Goal: Information Seeking & Learning: Learn about a topic

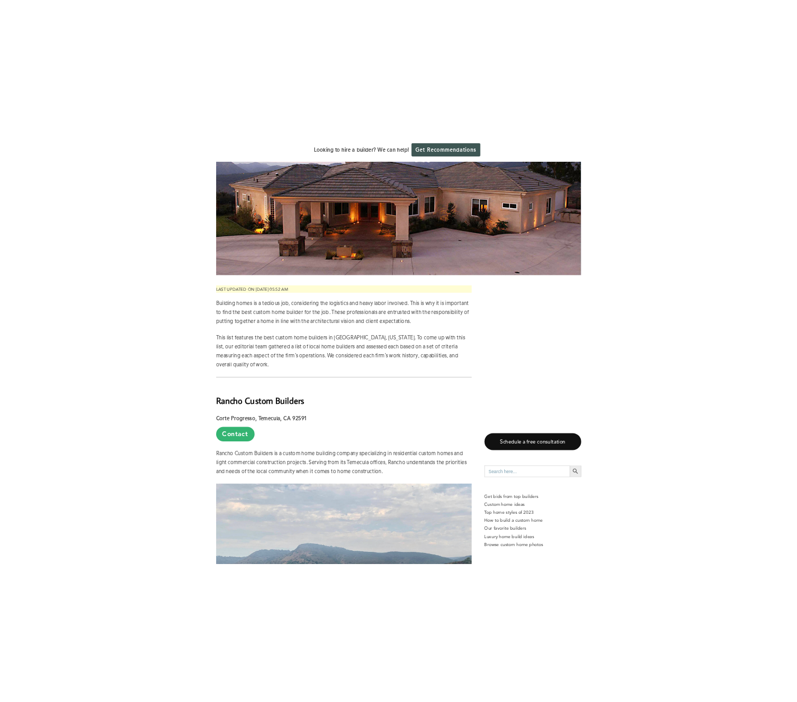
scroll to position [228, 0]
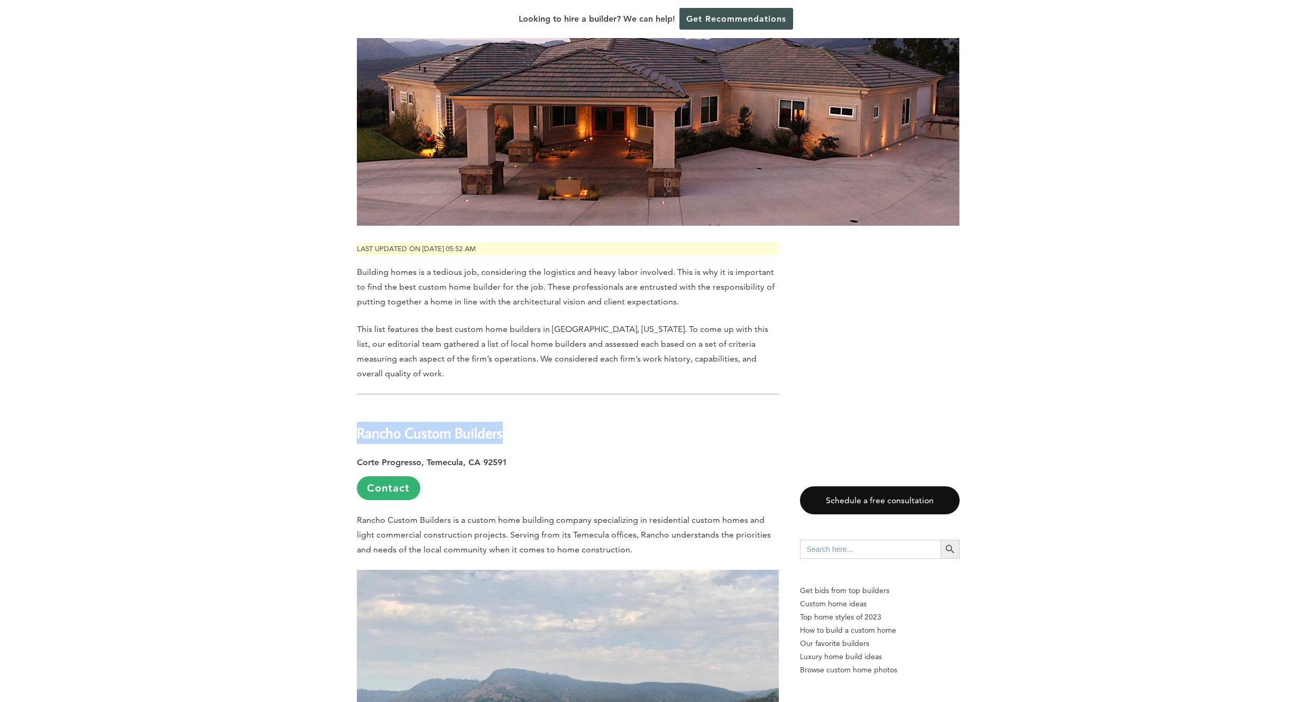
drag, startPoint x: 360, startPoint y: 393, endPoint x: 503, endPoint y: 392, distance: 142.8
click at [503, 407] on h2 "Rancho Custom Builders" at bounding box center [568, 425] width 422 height 36
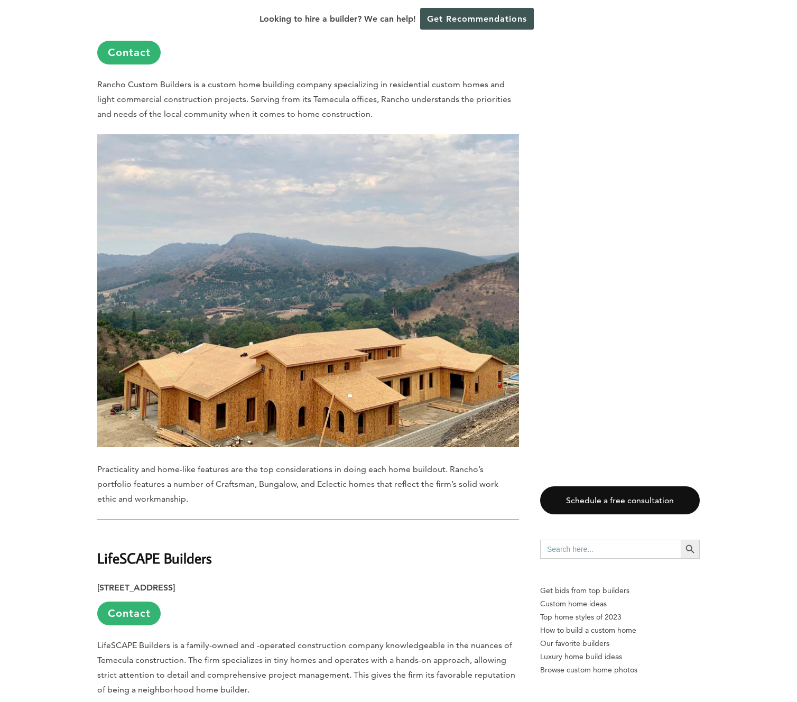
scroll to position [991, 0]
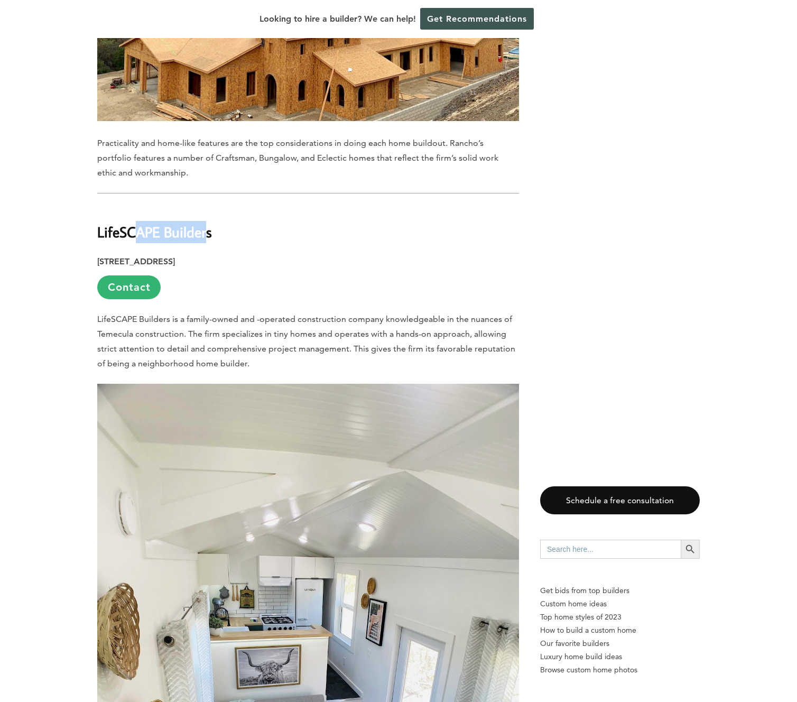
drag, startPoint x: 208, startPoint y: 193, endPoint x: 169, endPoint y: 196, distance: 39.2
click at [132, 223] on strong "LifeSCAPE Builders" at bounding box center [154, 232] width 115 height 19
drag, startPoint x: 210, startPoint y: 193, endPoint x: 98, endPoint y: 194, distance: 111.6
click at [98, 223] on strong "LifeSCAPE Builders" at bounding box center [154, 232] width 115 height 19
copy strong "LifeSCAPE Builders"
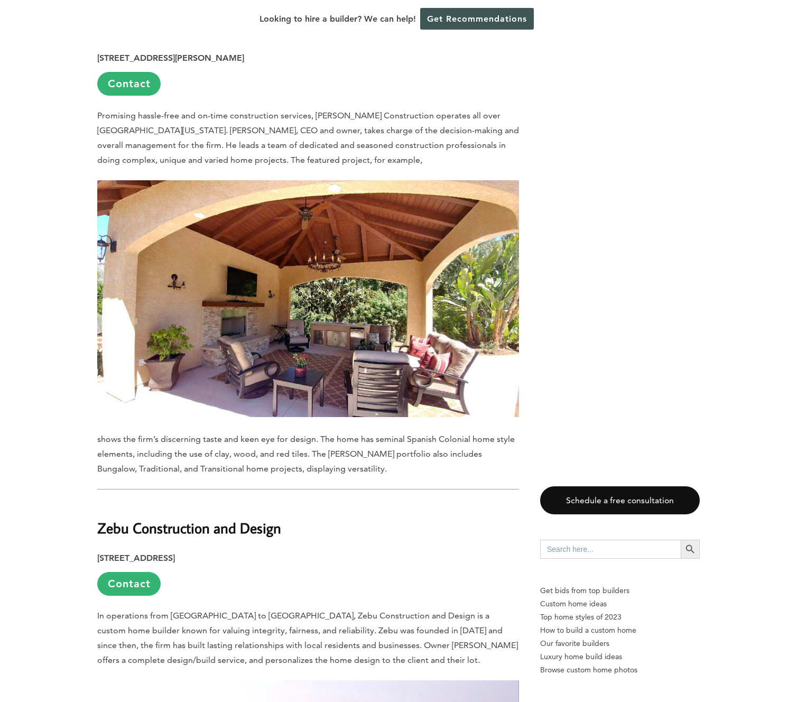
scroll to position [1958, 0]
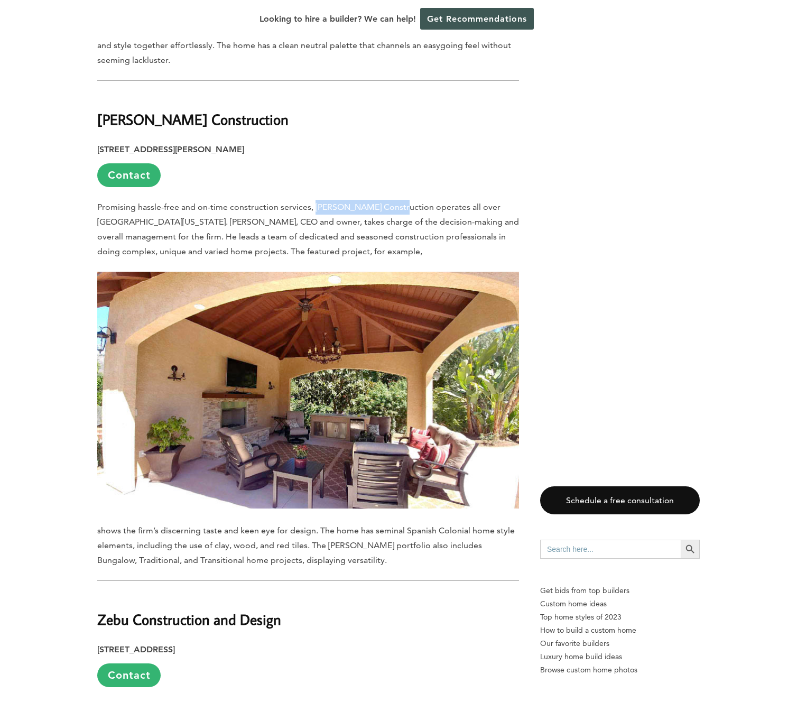
drag, startPoint x: 313, startPoint y: 166, endPoint x: 390, endPoint y: 167, distance: 77.2
click at [390, 200] on p "Promising hassle-free and on-time construction services, [PERSON_NAME] Construc…" at bounding box center [308, 229] width 422 height 59
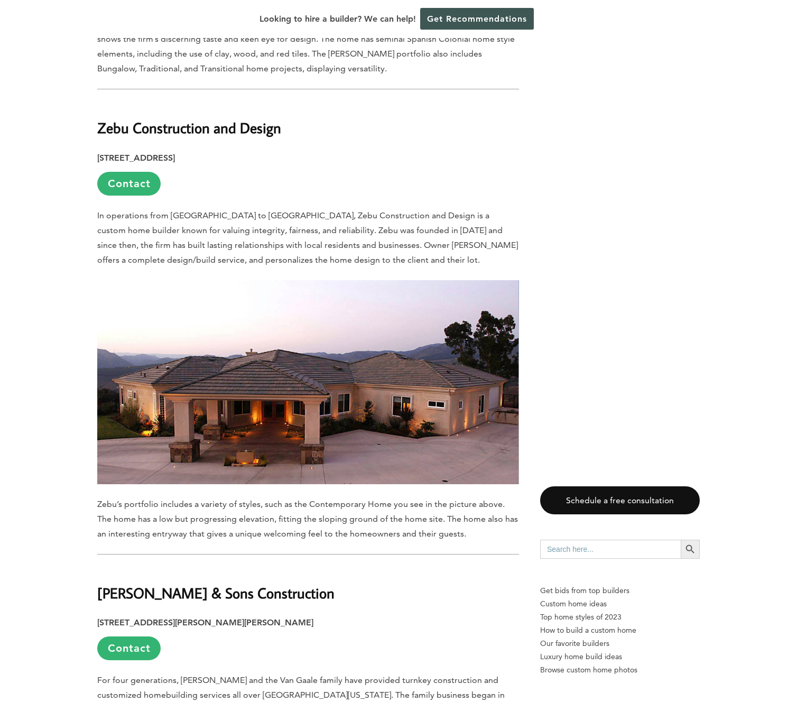
scroll to position [2430, 0]
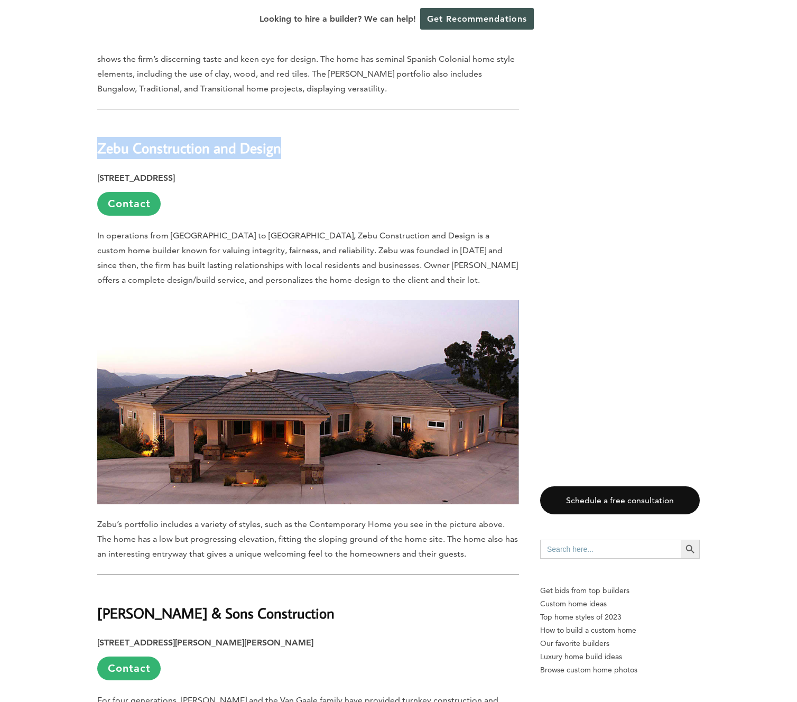
drag, startPoint x: 281, startPoint y: 110, endPoint x: 95, endPoint y: 102, distance: 185.8
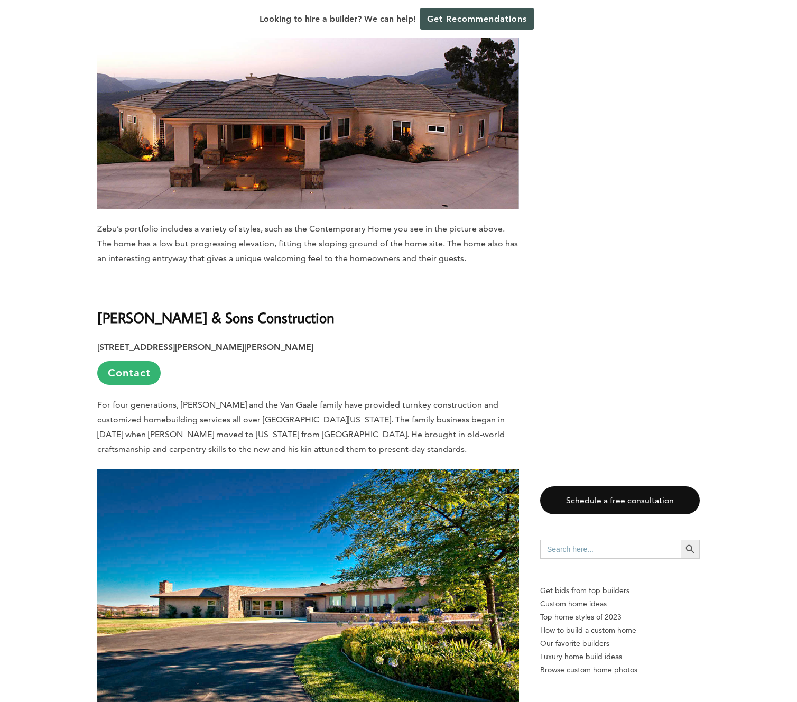
scroll to position [2726, 0]
drag, startPoint x: 321, startPoint y: 278, endPoint x: 99, endPoint y: 284, distance: 221.7
click at [99, 291] on h2 "[PERSON_NAME] & Sons Construction" at bounding box center [308, 309] width 422 height 36
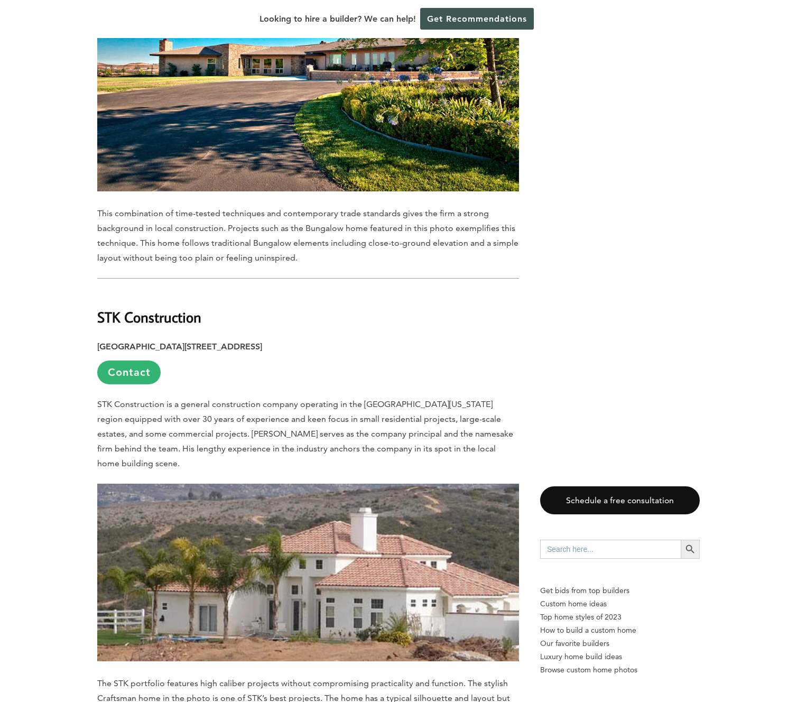
scroll to position [3353, 0]
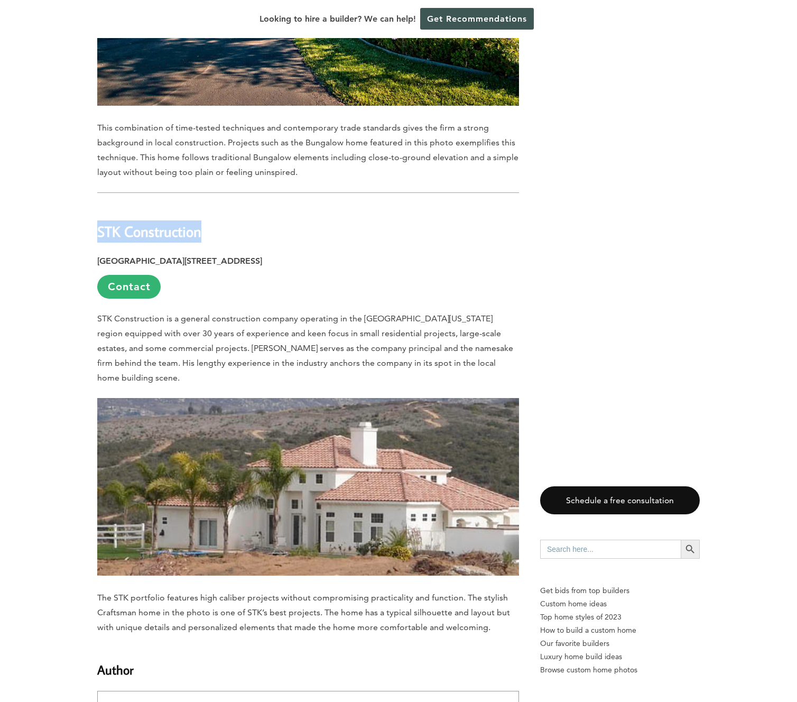
drag, startPoint x: 98, startPoint y: 191, endPoint x: 208, endPoint y: 192, distance: 110.0
click at [208, 206] on h2 "STK Construction" at bounding box center [308, 224] width 422 height 36
